Goal: Task Accomplishment & Management: Manage account settings

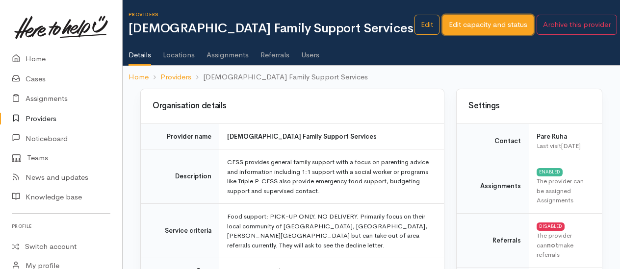
click at [477, 27] on link "Edit capacity and status" at bounding box center [487, 25] width 91 height 20
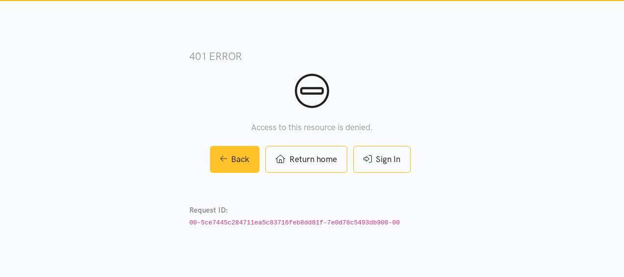
click at [231, 159] on link "Back" at bounding box center [235, 159] width 50 height 27
click at [231, 156] on link "Back" at bounding box center [235, 159] width 50 height 27
click at [231, 160] on link "Back" at bounding box center [235, 159] width 50 height 27
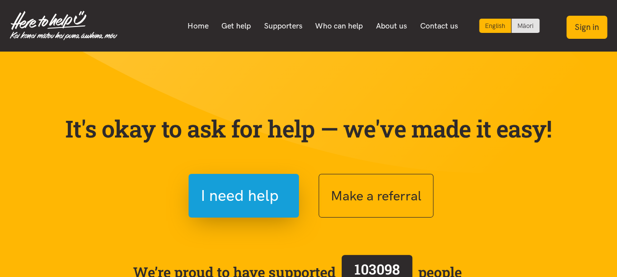
click at [583, 28] on button "Sign in" at bounding box center [586, 27] width 41 height 23
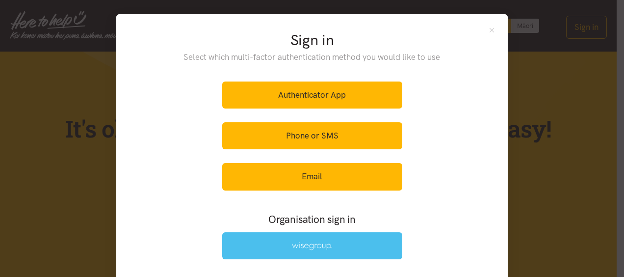
click at [322, 246] on img at bounding box center [312, 246] width 40 height 8
click at [314, 242] on img at bounding box center [312, 246] width 40 height 8
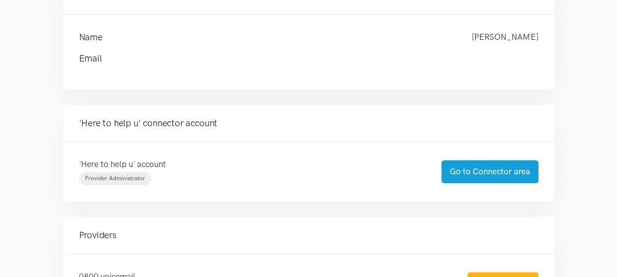
scroll to position [141, 0]
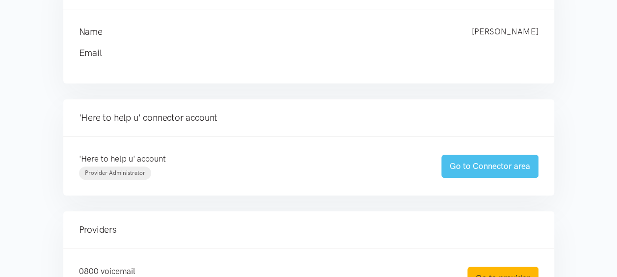
click at [492, 171] on link "Go to Connector area" at bounding box center [489, 166] width 97 height 23
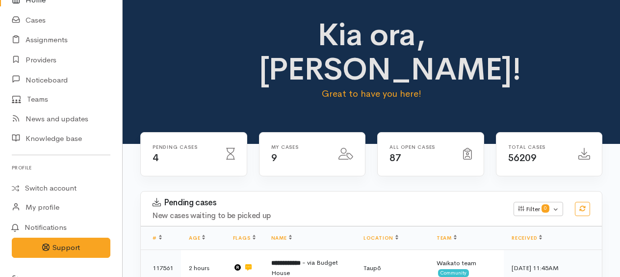
scroll to position [77, 0]
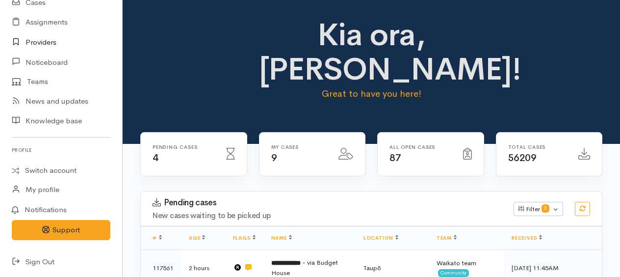
click at [45, 44] on link "Providers" at bounding box center [61, 42] width 122 height 20
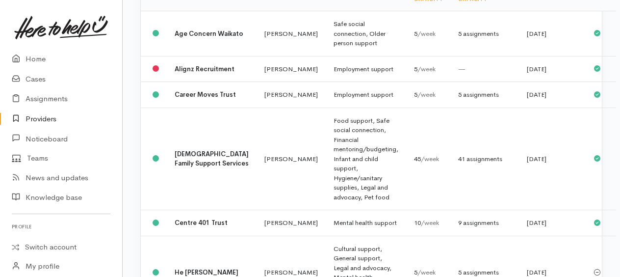
scroll to position [202, 0]
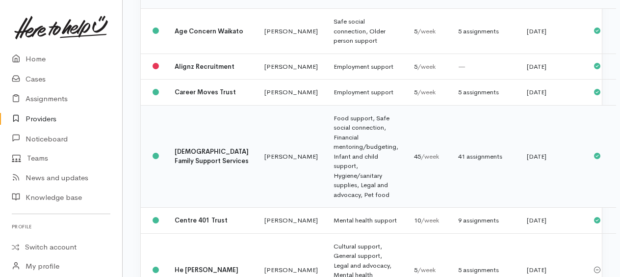
click at [326, 173] on td "Food support, Safe social connection, Financial mentoring/budgeting, Infant and…" at bounding box center [366, 156] width 80 height 103
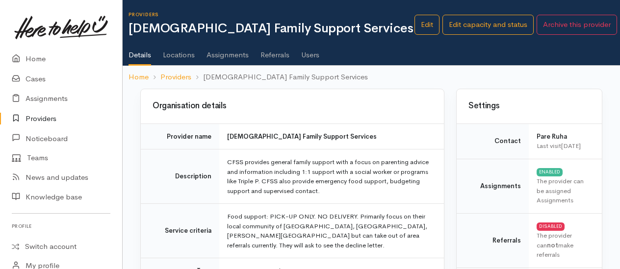
click at [318, 56] on link "Users" at bounding box center [310, 51] width 18 height 27
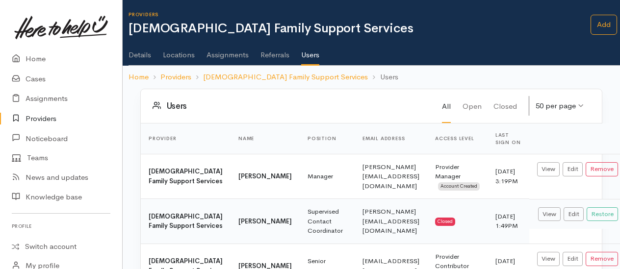
click at [138, 56] on link "Details" at bounding box center [140, 51] width 23 height 27
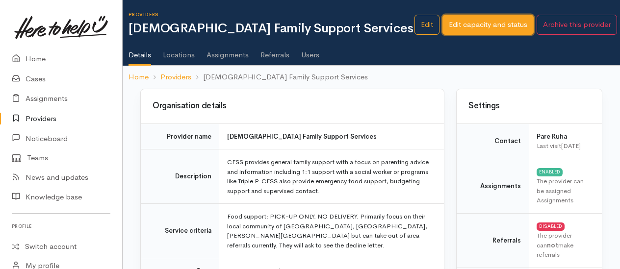
click at [485, 19] on link "Edit capacity and status" at bounding box center [487, 25] width 91 height 20
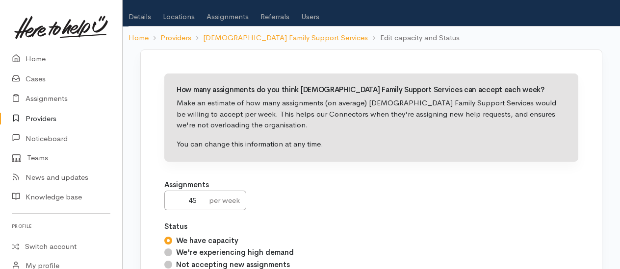
scroll to position [40, 0]
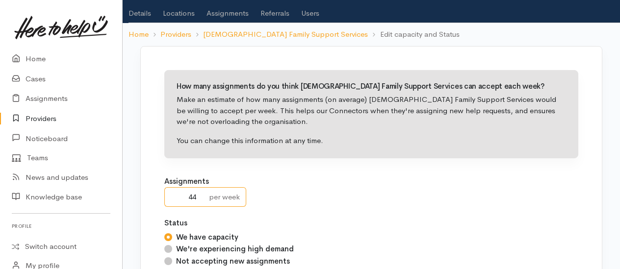
click at [201, 196] on input "44" at bounding box center [183, 197] width 39 height 20
click at [201, 191] on input "45" at bounding box center [183, 197] width 39 height 20
click at [198, 191] on input "46" at bounding box center [183, 197] width 39 height 20
click at [202, 193] on input "47" at bounding box center [183, 197] width 39 height 20
click at [204, 211] on div "How many assignments do you think Catholic Family Support Services can accept e…" at bounding box center [372, 205] width 438 height 295
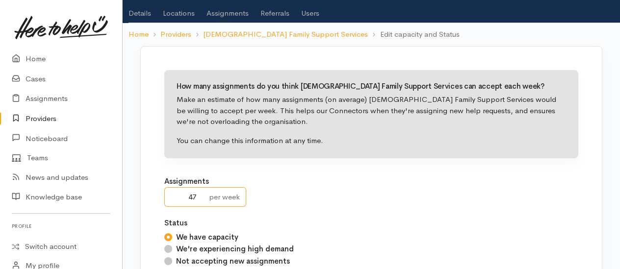
click at [200, 203] on input "47" at bounding box center [183, 197] width 39 height 20
click at [200, 199] on input "46" at bounding box center [183, 197] width 39 height 20
click at [200, 199] on input "45" at bounding box center [183, 197] width 39 height 20
click at [202, 201] on input "44" at bounding box center [183, 197] width 39 height 20
click at [200, 201] on input "43" at bounding box center [183, 197] width 39 height 20
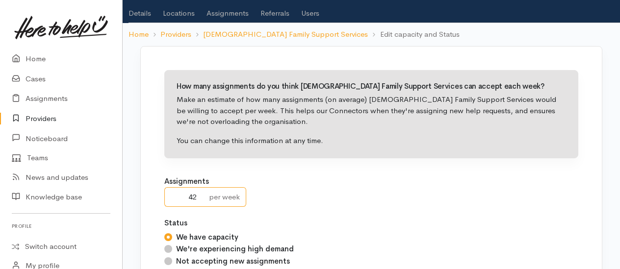
click at [201, 199] on input "42" at bounding box center [183, 197] width 39 height 20
click at [201, 201] on input "41" at bounding box center [183, 197] width 39 height 20
click at [200, 200] on input "40" at bounding box center [183, 197] width 39 height 20
click at [202, 199] on input "39" at bounding box center [183, 197] width 39 height 20
click at [202, 200] on input "38" at bounding box center [183, 197] width 39 height 20
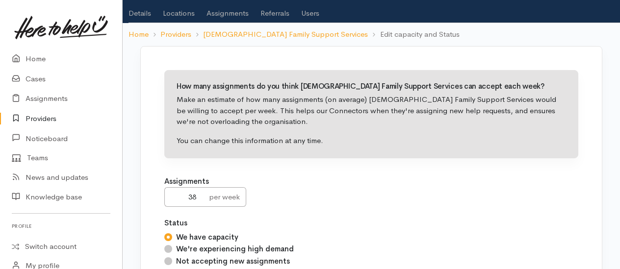
click at [208, 203] on div "per week" at bounding box center [224, 197] width 43 height 20
click at [208, 204] on div "per week" at bounding box center [224, 197] width 43 height 20
click at [202, 197] on input "37" at bounding box center [183, 197] width 39 height 20
click at [200, 201] on input "36" at bounding box center [183, 197] width 39 height 20
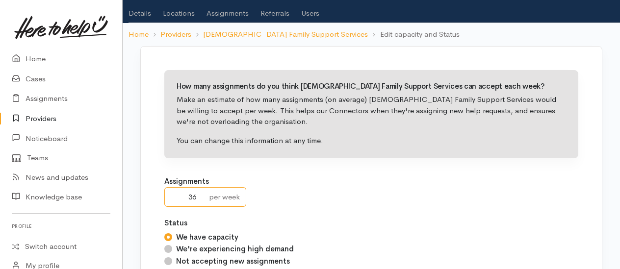
type input "35"
click at [201, 201] on input "35" at bounding box center [183, 197] width 39 height 20
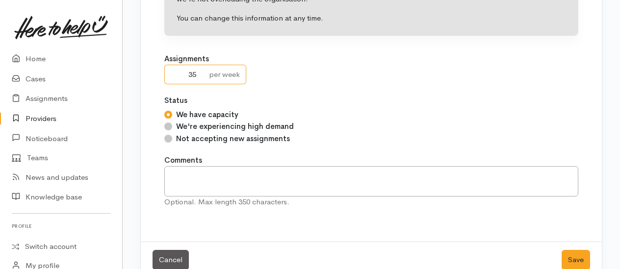
scroll to position [181, 0]
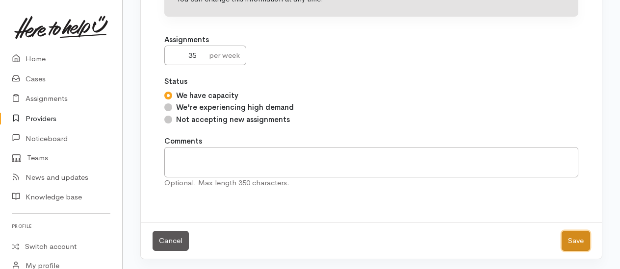
click at [572, 239] on button "Save" at bounding box center [576, 241] width 28 height 20
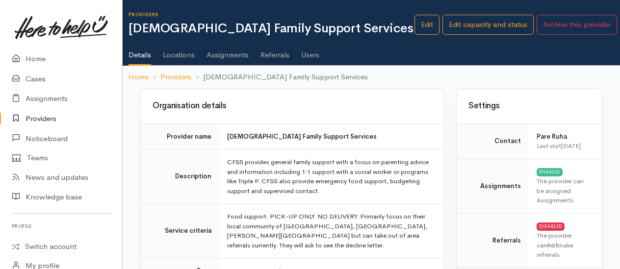
scroll to position [0, 5]
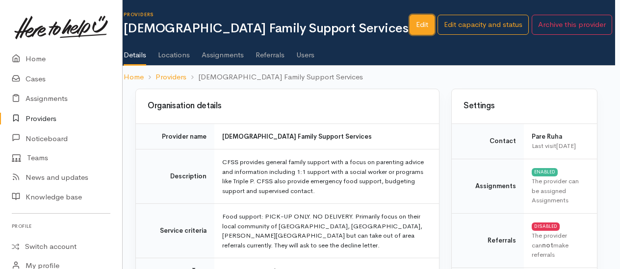
click at [420, 29] on link "Edit" at bounding box center [422, 25] width 25 height 20
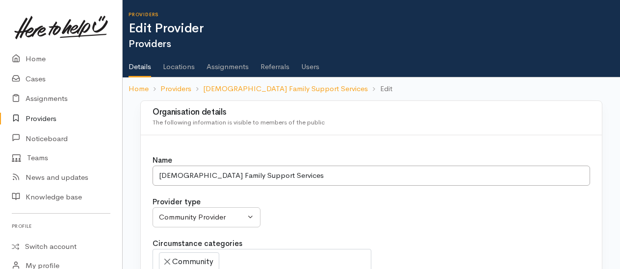
select select
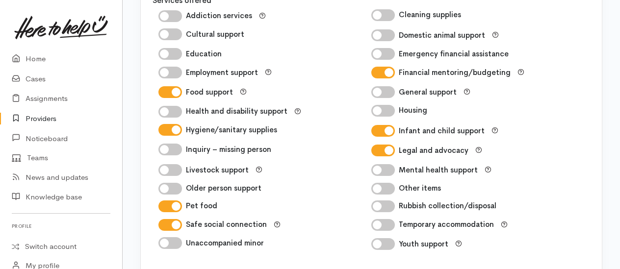
scroll to position [1497, 0]
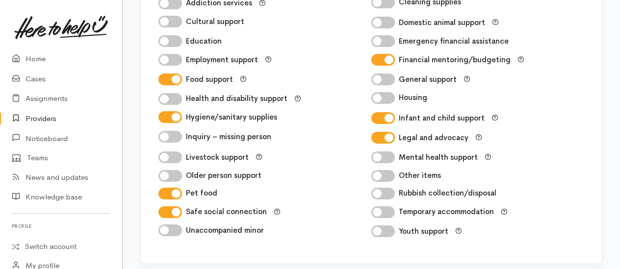
click at [390, 134] on input "Legal and advocacy" at bounding box center [383, 138] width 24 height 12
checkbox input "false"
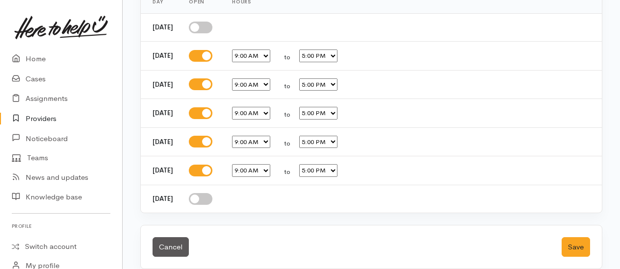
scroll to position [1822, 0]
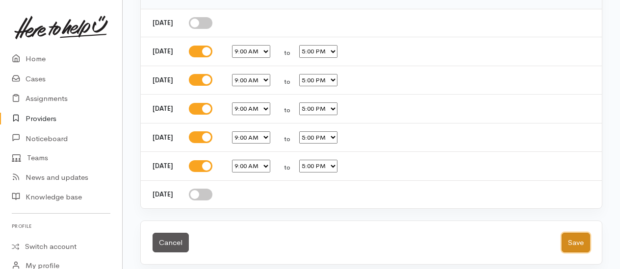
click at [573, 234] on button "Save" at bounding box center [576, 243] width 28 height 20
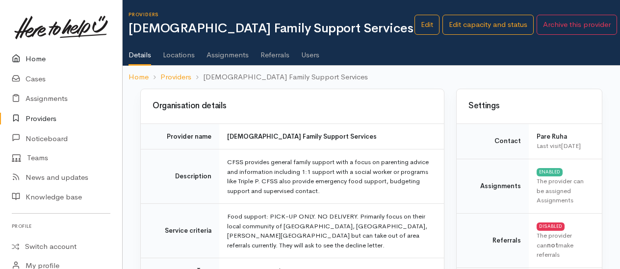
click at [34, 60] on link "Home" at bounding box center [61, 59] width 122 height 20
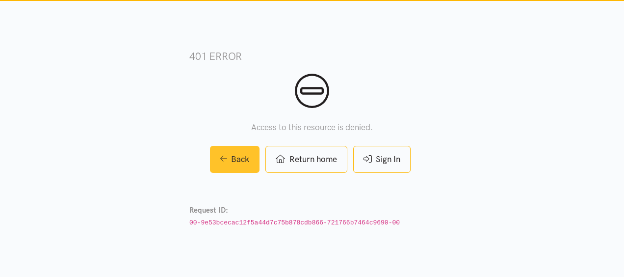
click at [239, 160] on link "Back" at bounding box center [235, 159] width 50 height 27
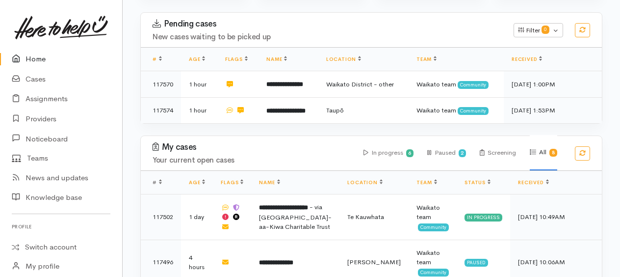
scroll to position [166, 0]
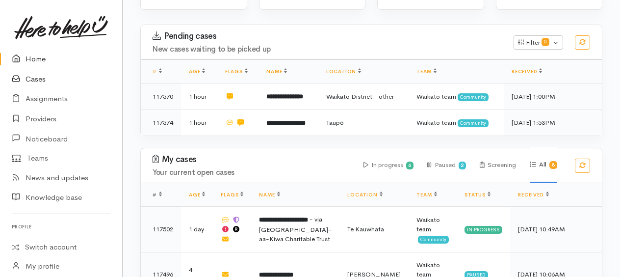
click at [31, 78] on link "Cases" at bounding box center [61, 79] width 122 height 20
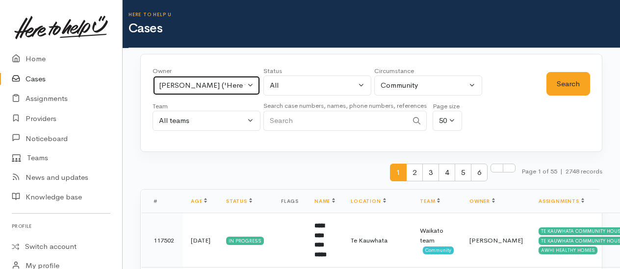
click at [218, 83] on div "Kyleigh Pike ('Here to help u')" at bounding box center [202, 85] width 86 height 11
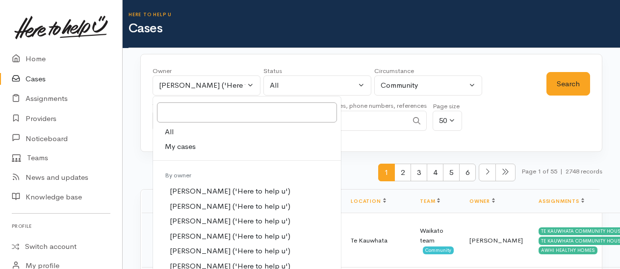
click at [171, 133] on span "All" at bounding box center [169, 132] width 9 height 11
select select "-1"
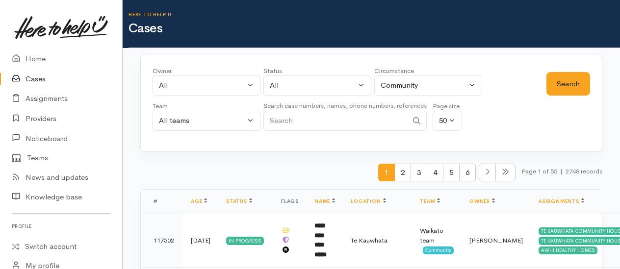
click at [302, 117] on input "Search" at bounding box center [335, 121] width 144 height 20
type input "117562"
click at [555, 88] on button "Search" at bounding box center [568, 84] width 44 height 24
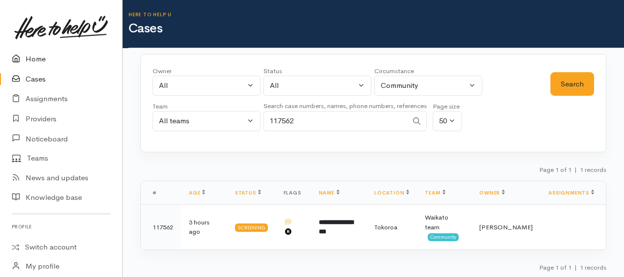
click at [40, 57] on link "Home" at bounding box center [61, 59] width 122 height 20
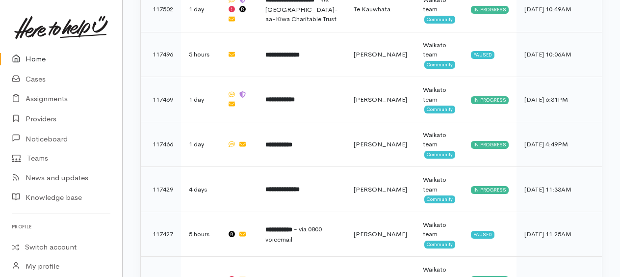
scroll to position [440, 0]
